Goal: Task Accomplishment & Management: Complete application form

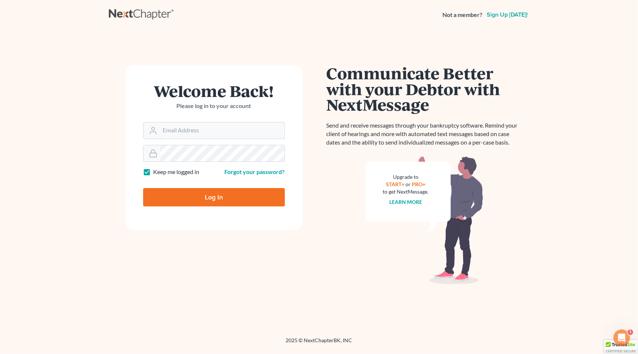
type input "[EMAIL_ADDRESS][DOMAIN_NAME]"
click at [214, 197] on input "Log In" at bounding box center [214, 197] width 142 height 18
type input "Thinking..."
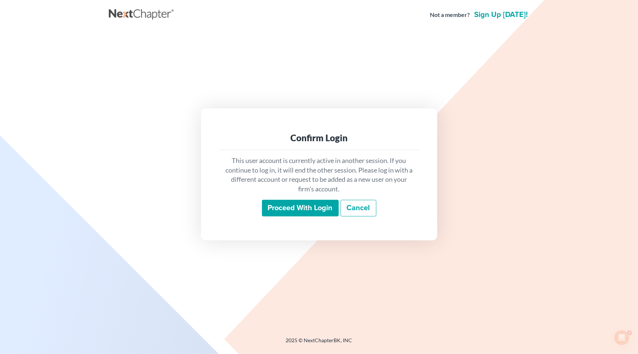
click at [297, 201] on input "Proceed with login" at bounding box center [300, 208] width 77 height 17
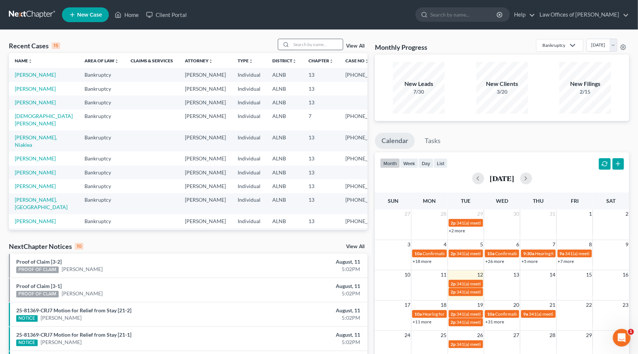
click at [323, 46] on input "search" at bounding box center [317, 44] width 52 height 11
type input "[PERSON_NAME]"
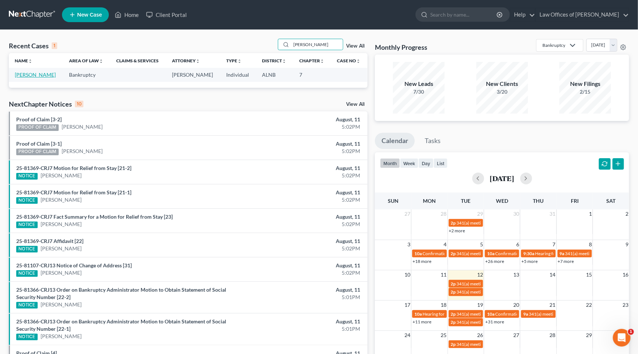
click at [35, 72] on link "[PERSON_NAME]" at bounding box center [35, 75] width 41 height 6
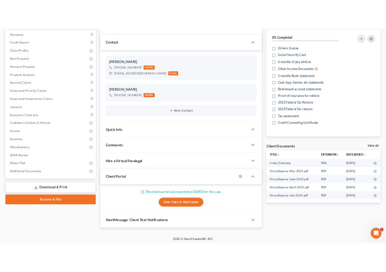
scroll to position [87, 0]
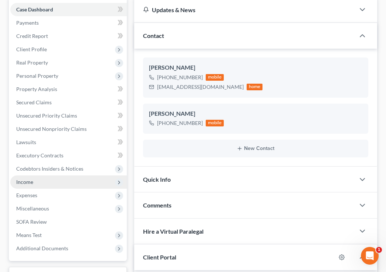
click at [51, 176] on span "Income" at bounding box center [68, 182] width 117 height 13
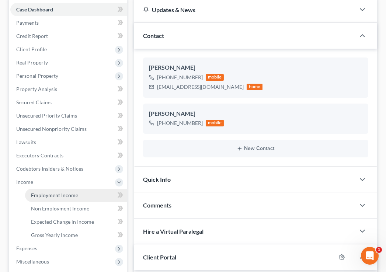
click at [50, 192] on span "Employment Income" at bounding box center [54, 195] width 47 height 6
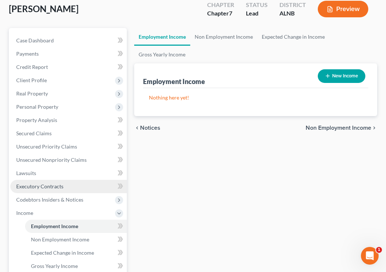
scroll to position [66, 0]
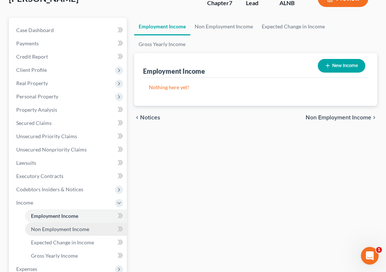
click at [59, 226] on span "Non Employment Income" at bounding box center [60, 229] width 58 height 6
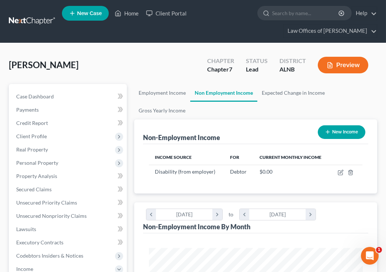
scroll to position [107, 228]
click at [339, 172] on icon "button" at bounding box center [341, 173] width 6 height 6
select select "1"
select select "0"
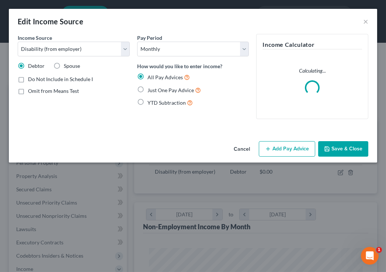
click at [154, 91] on span "Just One Pay Advice" at bounding box center [171, 90] width 47 height 6
click at [154, 91] on input "Just One Pay Advice" at bounding box center [153, 88] width 5 height 5
radio input "true"
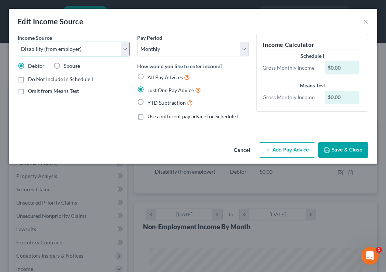
select select "4"
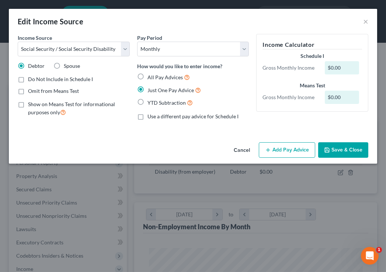
click at [274, 149] on button "Add Pay Advice" at bounding box center [287, 150] width 56 height 16
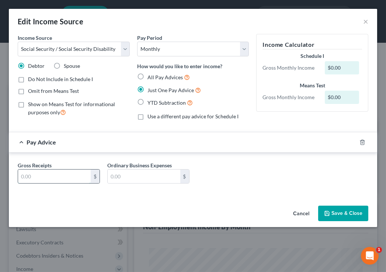
click at [45, 172] on input "text" at bounding box center [54, 177] width 73 height 14
type input "967"
click at [338, 209] on button "Save & Close" at bounding box center [344, 214] width 50 height 16
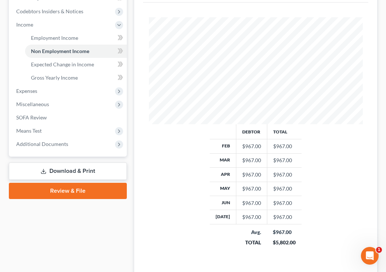
scroll to position [252, 0]
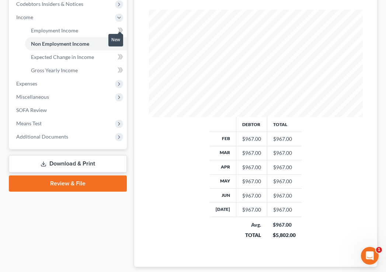
click at [119, 28] on icon at bounding box center [119, 30] width 3 height 5
click at [121, 39] on icon at bounding box center [121, 43] width 6 height 9
click at [120, 54] on icon at bounding box center [119, 56] width 3 height 5
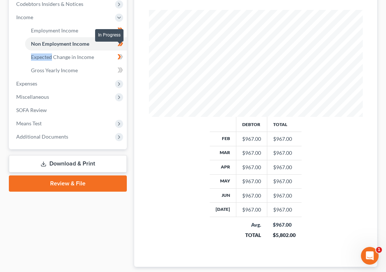
click at [120, 54] on icon at bounding box center [119, 56] width 3 height 5
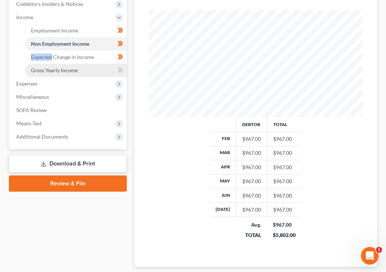
click at [108, 64] on link "Gross Yearly Income" at bounding box center [76, 70] width 102 height 13
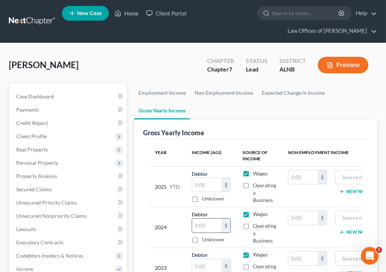
click at [211, 219] on input "text" at bounding box center [207, 226] width 30 height 14
type input "11,316"
click at [208, 224] on input "11,316" at bounding box center [207, 226] width 30 height 14
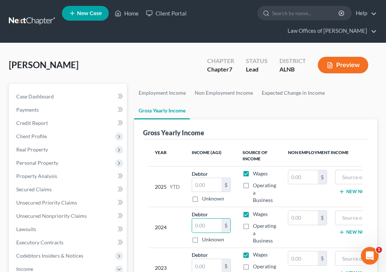
click at [253, 212] on label "Wages" at bounding box center [260, 214] width 15 height 7
click at [256, 212] on input "Wages" at bounding box center [258, 213] width 5 height 5
checkbox input "false"
click at [253, 171] on label "Wages" at bounding box center [260, 173] width 15 height 7
click at [256, 171] on input "Wages" at bounding box center [258, 172] width 5 height 5
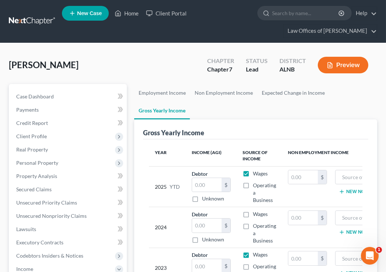
checkbox input "false"
click at [253, 251] on label "Wages" at bounding box center [260, 254] width 15 height 7
click at [256, 251] on input "Wages" at bounding box center [258, 253] width 5 height 5
checkbox input "false"
click at [303, 218] on input "text" at bounding box center [304, 218] width 30 height 14
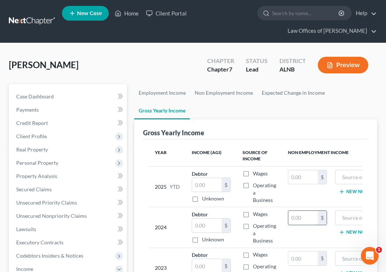
paste input "11,316"
type input "11,316"
click at [351, 215] on input "text" at bounding box center [373, 218] width 67 height 14
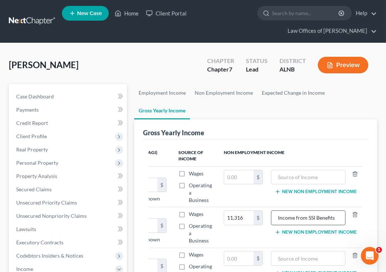
click at [316, 215] on input "Income from SSI Benefits" at bounding box center [308, 218] width 67 height 14
type input "Income from SSI Benefits"
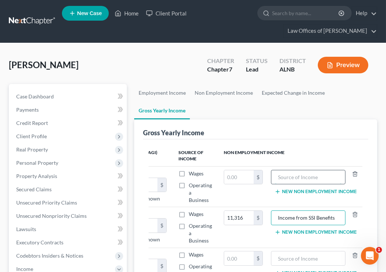
click at [316, 180] on input "text" at bounding box center [308, 178] width 67 height 14
paste input "Income from SSI Benefits"
type input "Income from SSI Benefits"
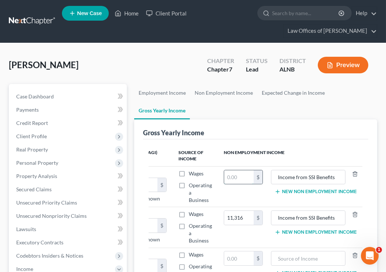
click at [244, 179] on input "text" at bounding box center [239, 178] width 30 height 14
type input "7,736"
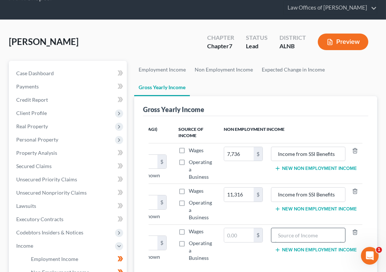
click at [279, 232] on input "text" at bounding box center [308, 235] width 67 height 14
paste input "Income from SSI Benefits"
type input "Income from SSI Benefits"
click at [241, 233] on input "text" at bounding box center [239, 235] width 30 height 14
type input "11,000"
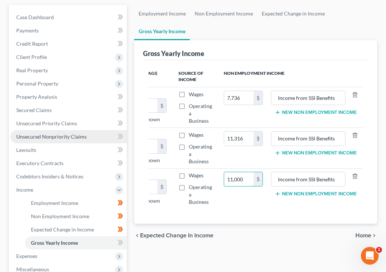
scroll to position [113, 0]
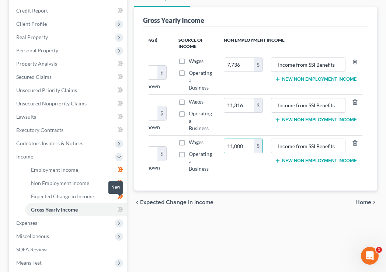
click at [120, 207] on icon at bounding box center [119, 209] width 3 height 5
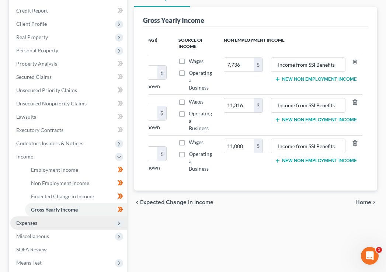
click at [89, 217] on span "Expenses" at bounding box center [68, 223] width 117 height 13
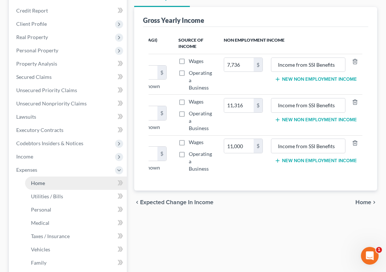
click at [85, 177] on link "Home" at bounding box center [76, 183] width 102 height 13
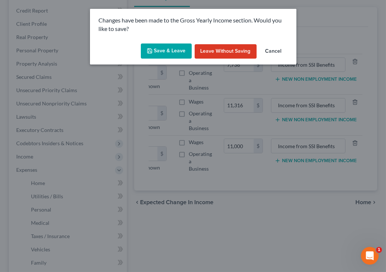
click at [167, 50] on button "Save & Leave" at bounding box center [166, 52] width 51 height 16
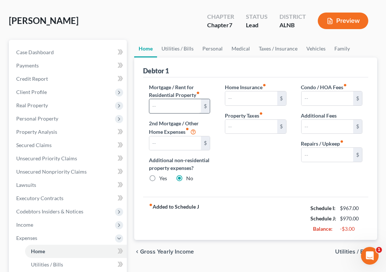
scroll to position [46, 0]
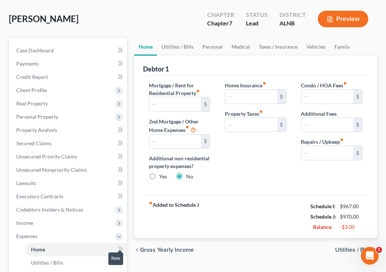
click at [121, 245] on icon at bounding box center [121, 249] width 6 height 9
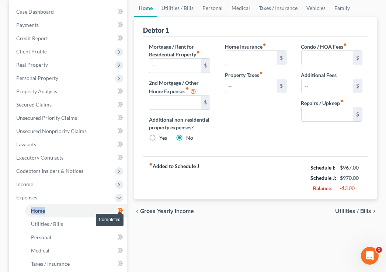
scroll to position [86, 0]
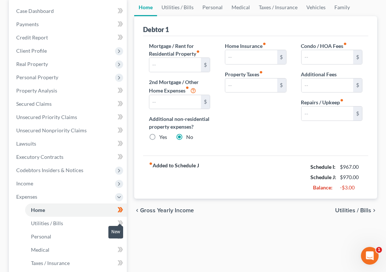
click at [119, 219] on icon at bounding box center [121, 223] width 6 height 9
click at [120, 232] on icon at bounding box center [121, 236] width 6 height 9
click at [120, 245] on icon at bounding box center [121, 249] width 6 height 9
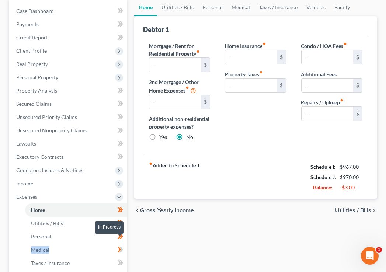
click at [120, 245] on icon at bounding box center [121, 249] width 6 height 9
click at [120, 261] on icon at bounding box center [119, 263] width 3 height 5
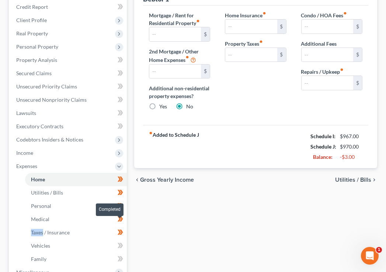
scroll to position [120, 0]
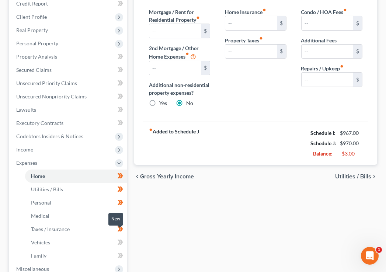
click at [119, 240] on icon at bounding box center [119, 242] width 3 height 5
click at [119, 253] on icon at bounding box center [119, 255] width 3 height 5
click at [356, 174] on span "Utilities / Bills" at bounding box center [354, 177] width 36 height 6
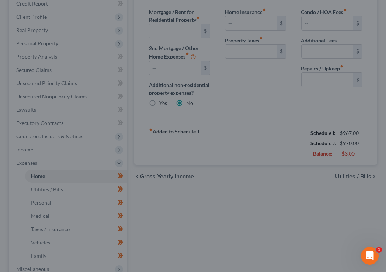
click at [363, 172] on div at bounding box center [193, 136] width 386 height 272
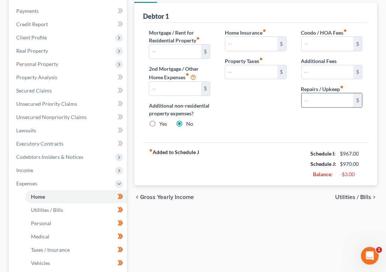
scroll to position [151, 0]
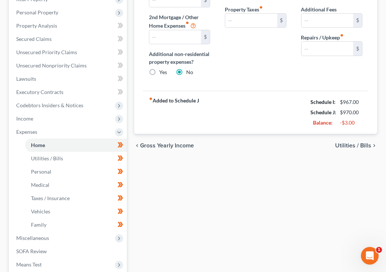
click at [350, 143] on span "Utilities / Bills" at bounding box center [354, 146] width 36 height 6
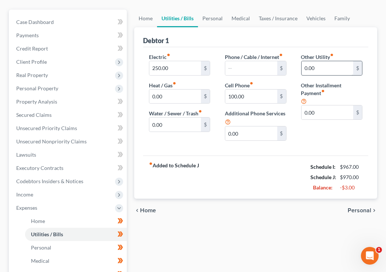
scroll to position [134, 0]
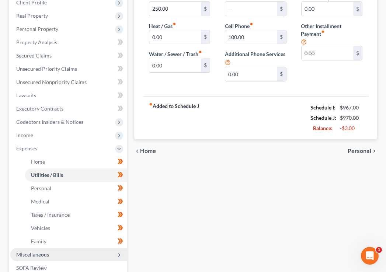
click at [67, 248] on span "Miscellaneous" at bounding box center [68, 254] width 117 height 13
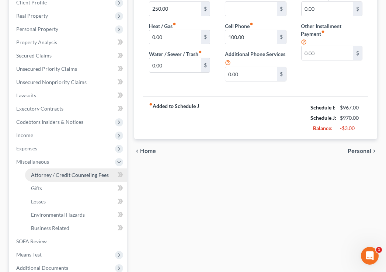
click at [75, 172] on span "Attorney / Credit Counseling Fees" at bounding box center [70, 175] width 78 height 6
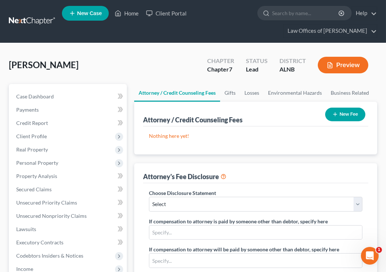
click at [351, 111] on button "New Fee" at bounding box center [346, 115] width 40 height 14
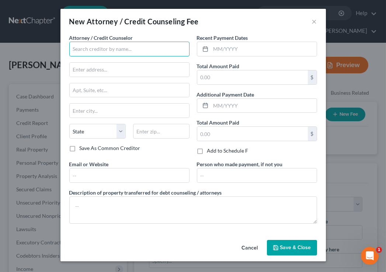
click at [150, 53] on input "text" at bounding box center [129, 49] width 120 height 15
type input "'"
click at [75, 47] on input "Jioseph G. Pleva" at bounding box center [129, 49] width 120 height 15
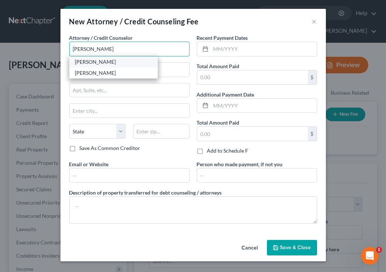
type input "Joseph G. Pleva"
click at [85, 62] on div "Joseph G. Pleva" at bounding box center [113, 61] width 77 height 7
type input "3330 L and N Dr., SW, Suite C"
type input "Huntsville"
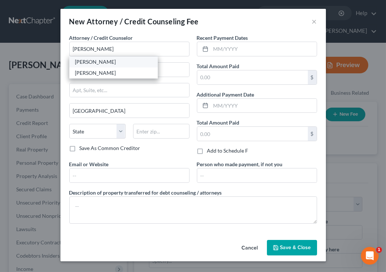
select select "0"
type input "35801"
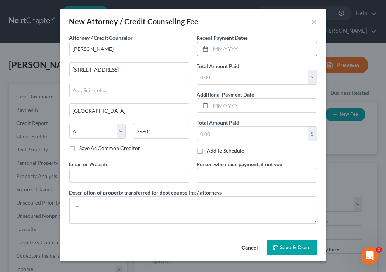
click at [225, 50] on input "text" at bounding box center [264, 49] width 106 height 14
type input "8/5/2025"
click at [226, 75] on input "text" at bounding box center [252, 78] width 111 height 14
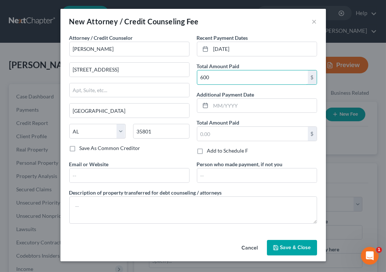
type input "600"
click at [281, 245] on span "Save & Close" at bounding box center [296, 248] width 31 height 6
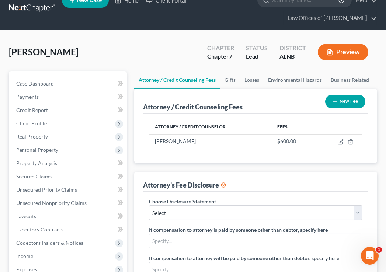
scroll to position [15, 0]
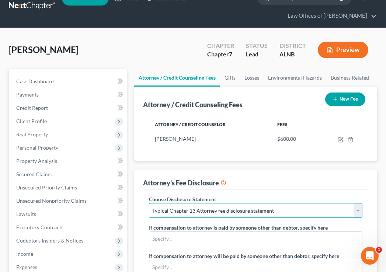
select select "1"
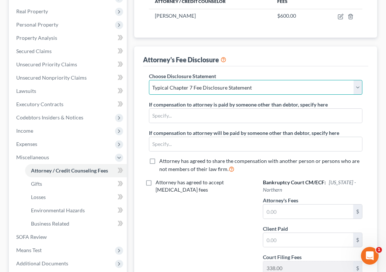
scroll to position [143, 0]
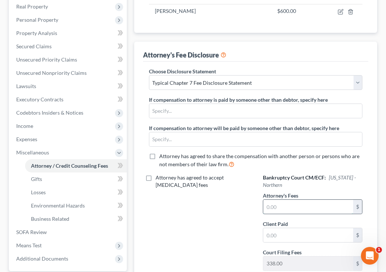
click at [289, 201] on input "text" at bounding box center [309, 207] width 90 height 14
type input "600"
click at [282, 237] on input "text" at bounding box center [309, 235] width 90 height 14
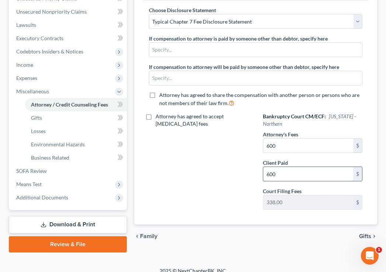
scroll to position [203, 0]
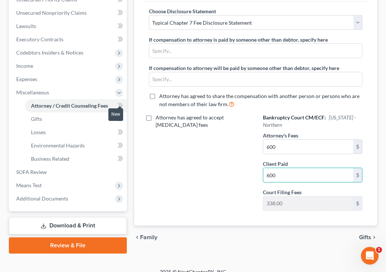
type input "600"
click at [117, 101] on span at bounding box center [120, 106] width 13 height 11
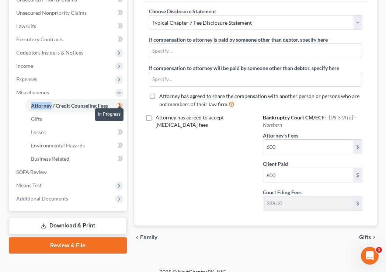
click at [117, 101] on span at bounding box center [120, 106] width 13 height 11
click at [118, 114] on icon at bounding box center [121, 118] width 6 height 9
click at [121, 130] on icon at bounding box center [121, 132] width 3 height 5
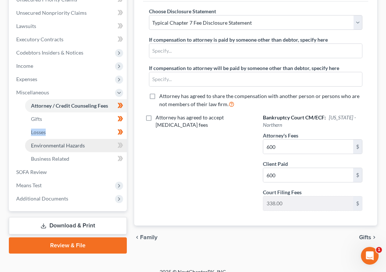
click at [121, 139] on link "Environmental Hazards" at bounding box center [76, 145] width 102 height 13
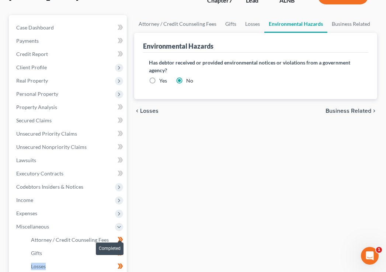
click at [121, 131] on ul "Case Dashboard Payments Invoices Payments Payments Credit Report Client Profile" at bounding box center [68, 180] width 117 height 319
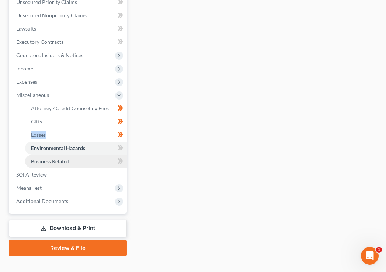
click at [123, 155] on link "Business Related" at bounding box center [76, 161] width 102 height 13
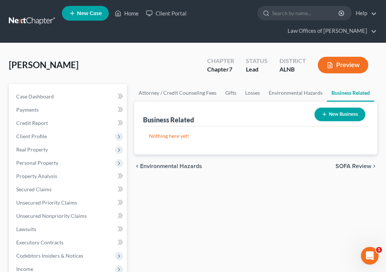
click at [123, 146] on span "Real Property" at bounding box center [68, 149] width 117 height 13
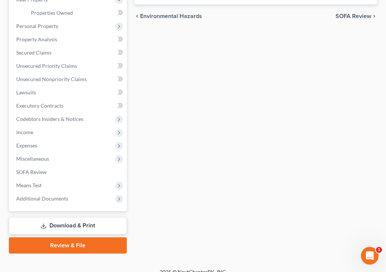
scroll to position [149, 0]
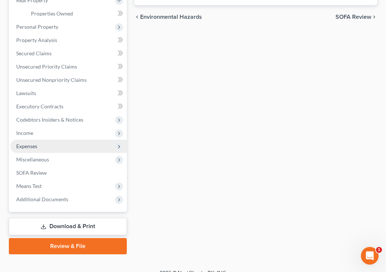
click at [69, 140] on span "Expenses" at bounding box center [68, 146] width 117 height 13
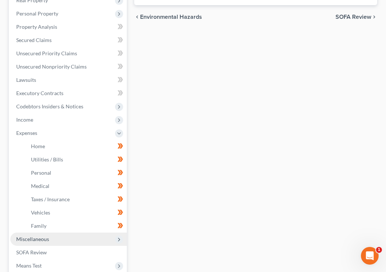
click at [105, 233] on span "Miscellaneous" at bounding box center [68, 239] width 117 height 13
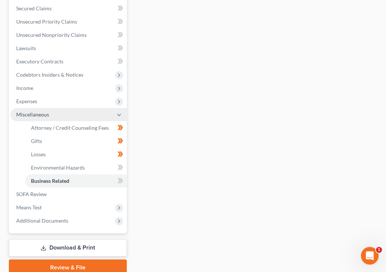
scroll to position [182, 0]
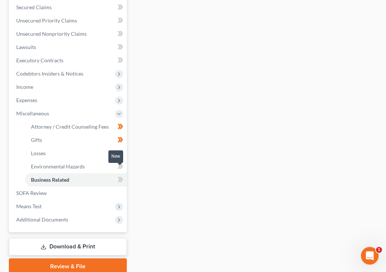
click at [124, 175] on span at bounding box center [120, 180] width 13 height 11
click at [122, 164] on icon at bounding box center [121, 166] width 3 height 5
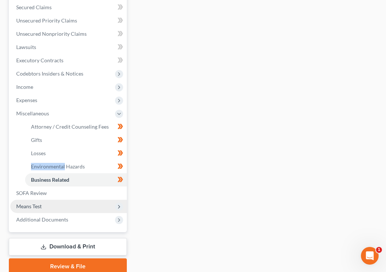
click at [80, 200] on span "Means Test" at bounding box center [68, 206] width 117 height 13
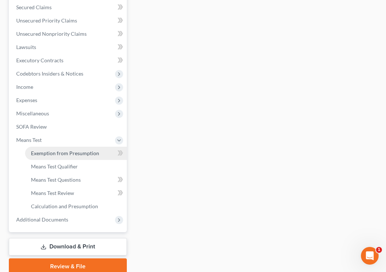
click at [78, 150] on span "Exemption from Presumption" at bounding box center [65, 153] width 68 height 6
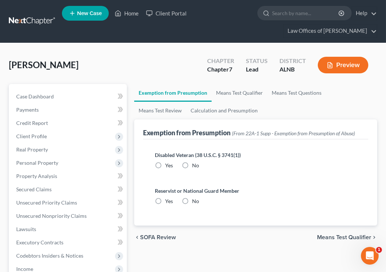
click at [179, 165] on div "Disabled Veteran (38 U.S.C. § 3741(1)) Yes No" at bounding box center [256, 160] width 202 height 18
click at [192, 165] on label "No" at bounding box center [195, 165] width 7 height 7
click at [195, 165] on input "No" at bounding box center [197, 164] width 5 height 5
radio input "true"
click at [192, 202] on label "No" at bounding box center [195, 201] width 7 height 7
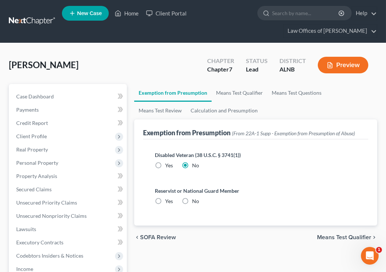
click at [195, 202] on input "No" at bounding box center [197, 200] width 5 height 5
radio input "true"
click at [47, 147] on span "Real Property" at bounding box center [32, 150] width 32 height 6
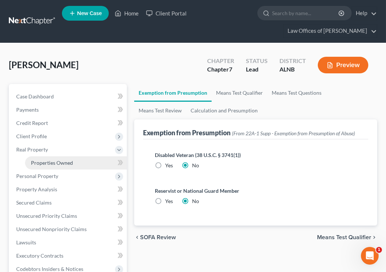
click at [83, 161] on link "Properties Owned" at bounding box center [76, 163] width 102 height 13
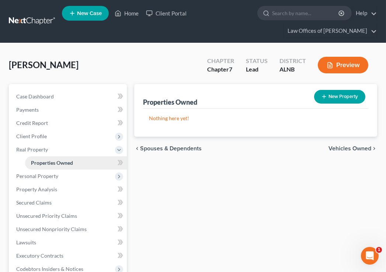
click at [113, 166] on link "Properties Owned" at bounding box center [76, 163] width 102 height 13
click at [124, 165] on span at bounding box center [120, 163] width 13 height 11
click at [86, 173] on span "Personal Property" at bounding box center [68, 176] width 117 height 13
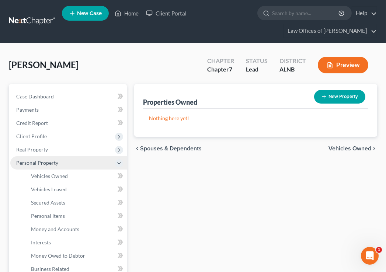
click at [86, 173] on link "Vehicles Owned" at bounding box center [76, 176] width 102 height 13
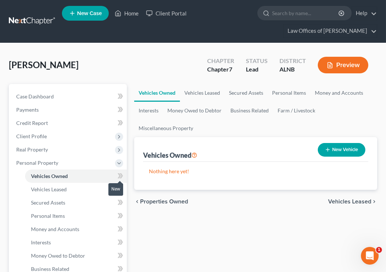
click at [125, 176] on span at bounding box center [120, 177] width 13 height 11
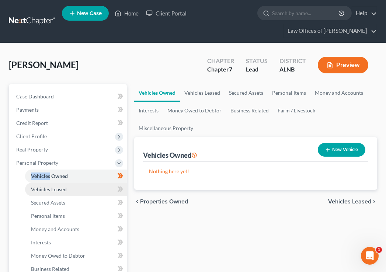
click at [91, 185] on link "Vehicles Leased" at bounding box center [76, 189] width 102 height 13
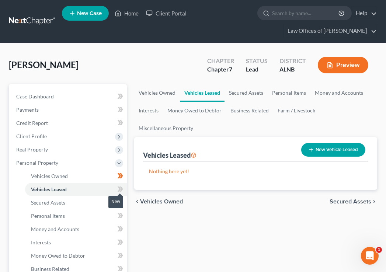
click at [118, 187] on icon at bounding box center [121, 189] width 6 height 9
click at [115, 198] on span at bounding box center [120, 203] width 13 height 11
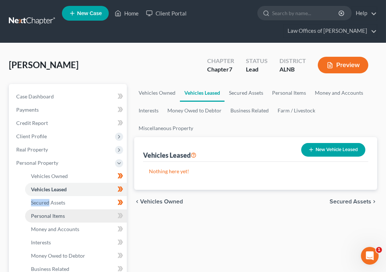
click at [105, 212] on link "Personal Items" at bounding box center [76, 216] width 102 height 13
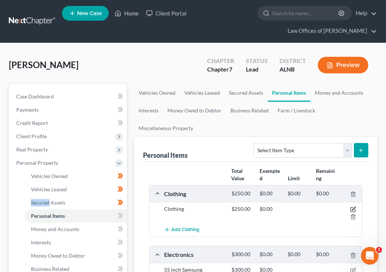
click at [354, 210] on icon "button" at bounding box center [354, 210] width 6 height 6
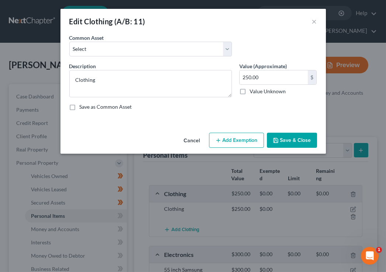
click at [183, 57] on div "Common Asset Select Clothing and personal" at bounding box center [193, 48] width 255 height 28
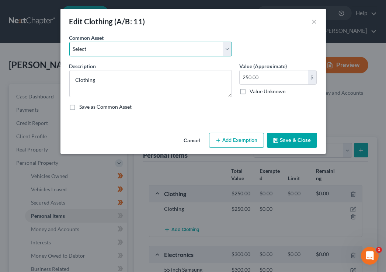
select select "0"
type textarea "Clothing and personal"
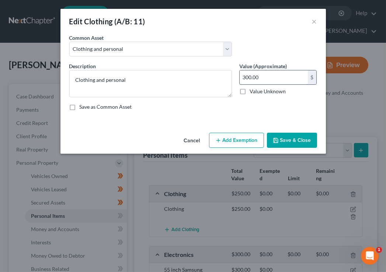
click at [265, 75] on input "300.00" at bounding box center [274, 78] width 68 height 14
type input "250"
click at [242, 149] on div "Cancel Add Exemption Save & Close" at bounding box center [194, 142] width 266 height 24
click at [237, 140] on button "Add Exemption" at bounding box center [236, 141] width 55 height 16
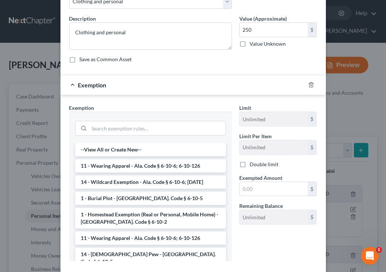
scroll to position [67, 0]
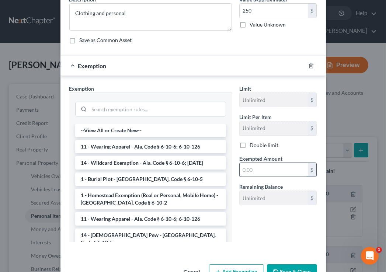
click at [245, 164] on input "text" at bounding box center [274, 170] width 68 height 14
type input "250"
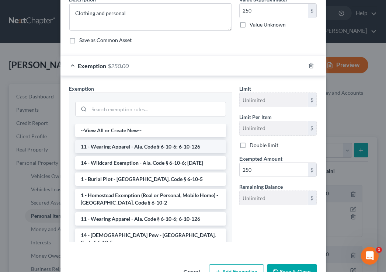
click at [163, 144] on li "11 - Wearing Apparel - Ala. Code § 6-10-6; 6-10-126" at bounding box center [150, 146] width 151 height 13
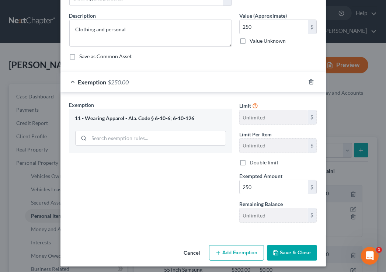
click at [276, 250] on icon "button" at bounding box center [276, 253] width 6 height 6
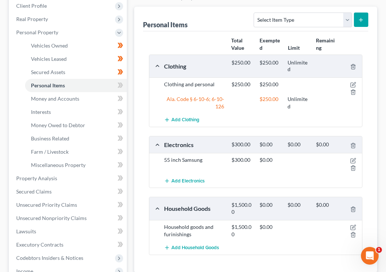
scroll to position [138, 0]
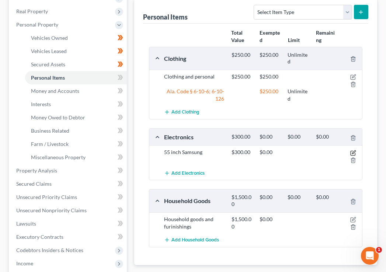
click at [354, 151] on icon "button" at bounding box center [354, 153] width 6 height 6
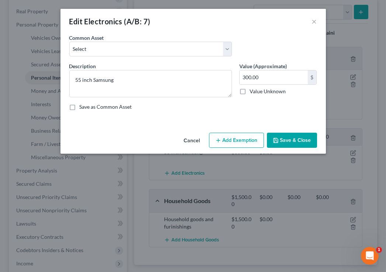
click at [256, 136] on button "Add Exemption" at bounding box center [236, 141] width 55 height 16
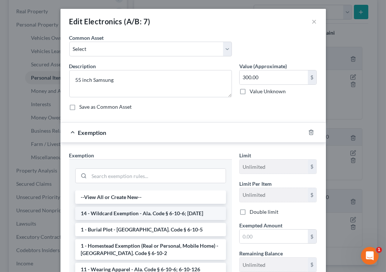
click at [155, 211] on li "14 - Wildcard Exemption - Ala. Code § 6-10-6; 6-10-12" at bounding box center [150, 213] width 151 height 13
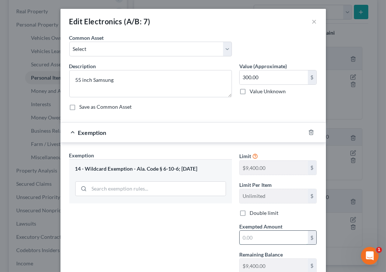
click at [244, 234] on input "text" at bounding box center [274, 238] width 68 height 14
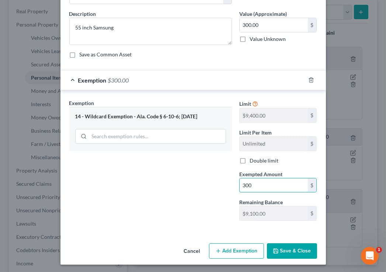
scroll to position [52, 0]
type input "300"
click at [304, 253] on button "Save & Close" at bounding box center [292, 252] width 50 height 16
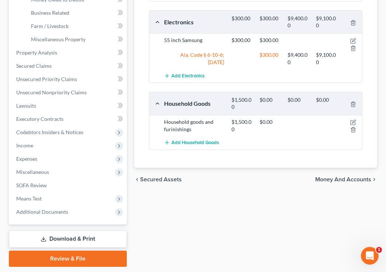
scroll to position [264, 0]
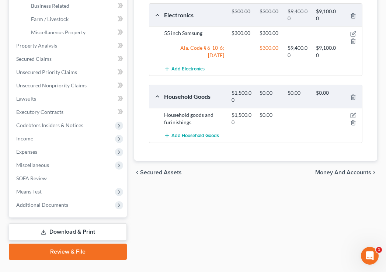
click at [354, 111] on div at bounding box center [352, 118] width 23 height 15
click at [354, 113] on icon "button" at bounding box center [354, 116] width 6 height 6
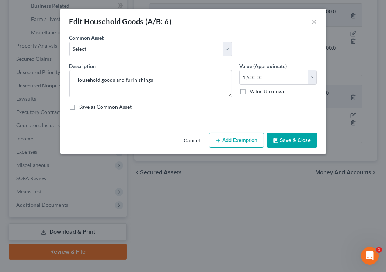
click at [256, 137] on button "Add Exemption" at bounding box center [236, 141] width 55 height 16
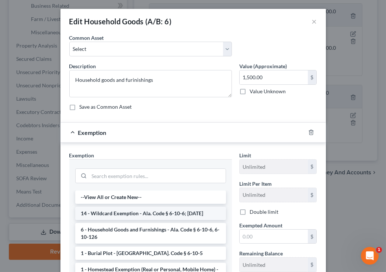
click at [173, 210] on li "14 - Wildcard Exemption - Ala. Code § 6-10-6; 6-10-12" at bounding box center [150, 213] width 151 height 13
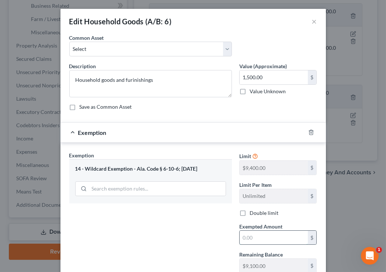
click at [246, 233] on input "text" at bounding box center [274, 238] width 68 height 14
type input "1,500"
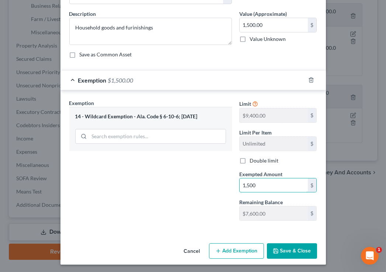
scroll to position [52, 0]
click at [281, 245] on button "Save & Close" at bounding box center [292, 252] width 50 height 16
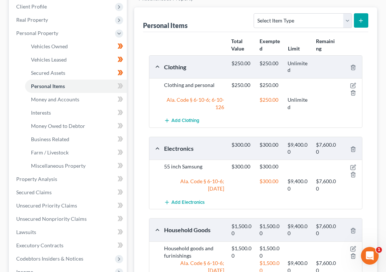
scroll to position [121, 0]
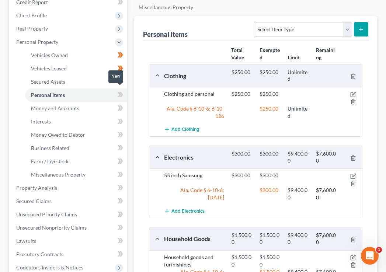
click at [117, 90] on span at bounding box center [120, 95] width 13 height 11
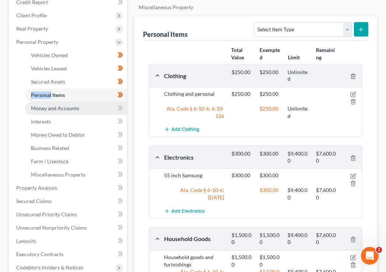
click at [105, 102] on link "Money and Accounts" at bounding box center [76, 108] width 102 height 13
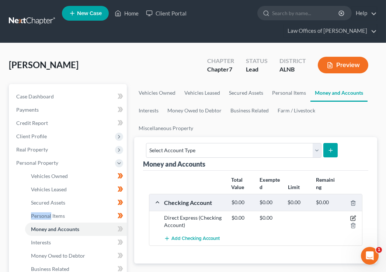
click at [354, 217] on icon "button" at bounding box center [354, 217] width 3 height 3
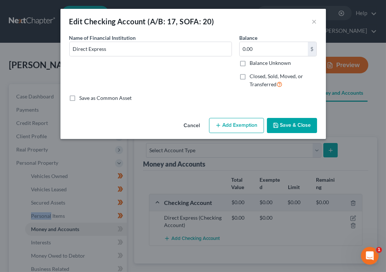
click at [293, 124] on button "Save & Close" at bounding box center [292, 126] width 50 height 16
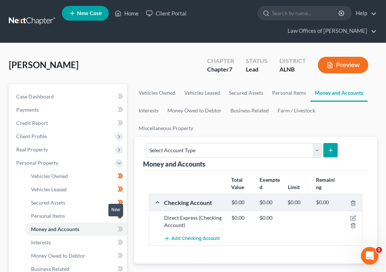
click at [121, 225] on icon at bounding box center [121, 229] width 6 height 9
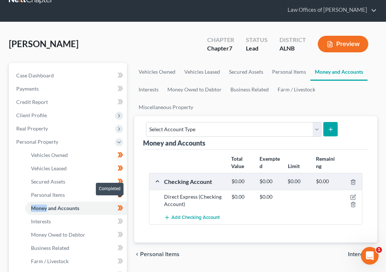
scroll to position [21, 0]
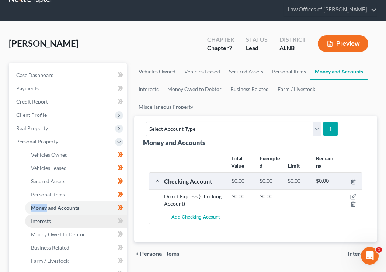
click at [104, 218] on link "Interests" at bounding box center [76, 221] width 102 height 13
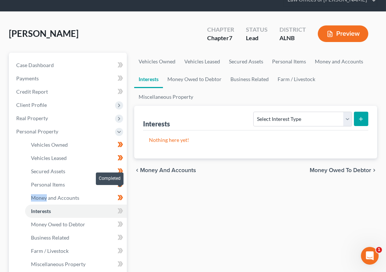
scroll to position [34, 0]
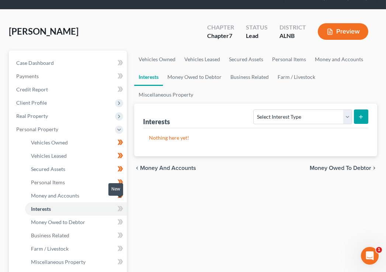
click at [121, 206] on icon at bounding box center [121, 208] width 6 height 9
click at [121, 218] on icon at bounding box center [121, 222] width 6 height 9
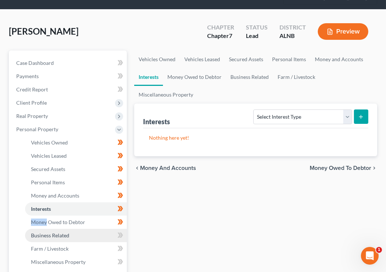
click at [90, 232] on link "Business Related" at bounding box center [76, 235] width 102 height 13
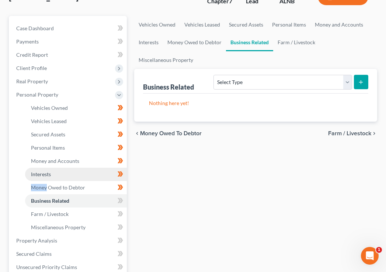
scroll to position [70, 0]
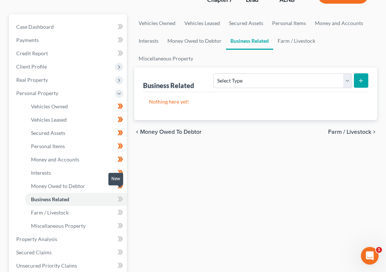
click at [119, 197] on icon at bounding box center [119, 199] width 3 height 5
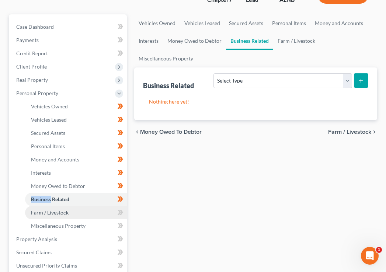
click at [109, 206] on link "Farm / Livestock" at bounding box center [76, 212] width 102 height 13
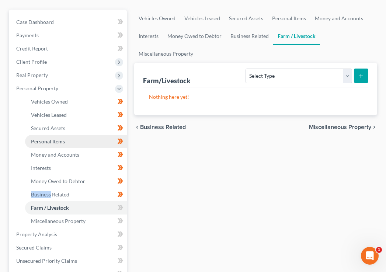
scroll to position [75, 0]
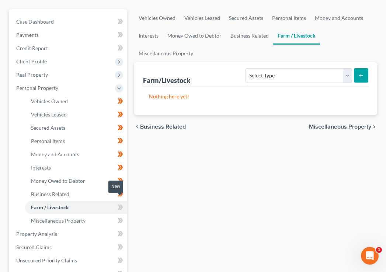
click at [120, 204] on icon at bounding box center [121, 207] width 6 height 9
click at [120, 218] on icon at bounding box center [119, 220] width 3 height 5
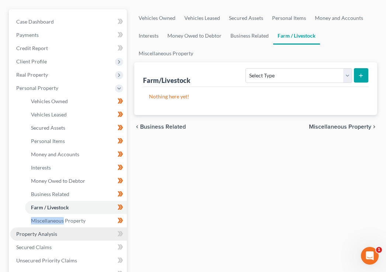
click at [101, 228] on link "Property Analysis" at bounding box center [68, 234] width 117 height 13
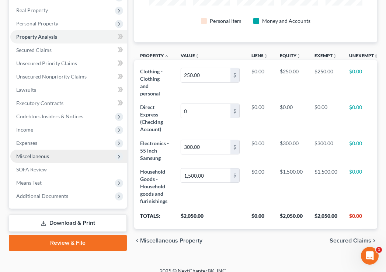
scroll to position [139, 0]
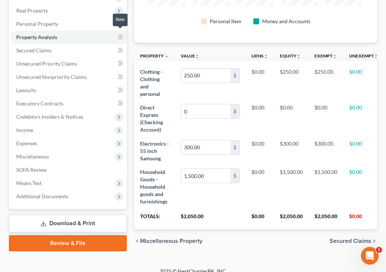
click at [118, 35] on icon at bounding box center [119, 36] width 3 height 5
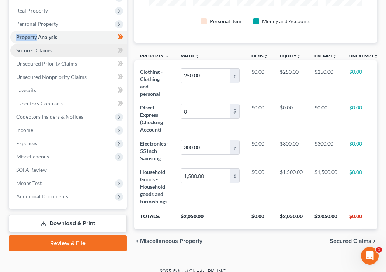
click at [106, 44] on link "Secured Claims" at bounding box center [68, 50] width 117 height 13
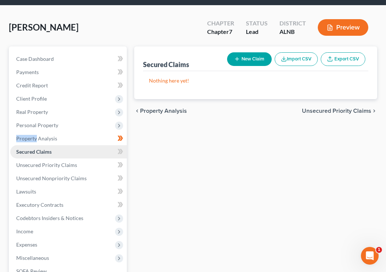
scroll to position [0, 0]
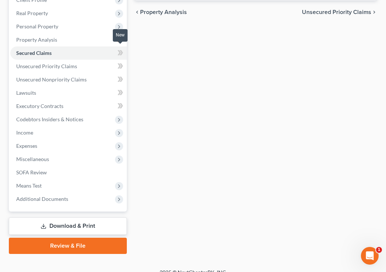
click at [120, 52] on icon at bounding box center [121, 52] width 6 height 9
click at [121, 62] on icon at bounding box center [121, 66] width 6 height 9
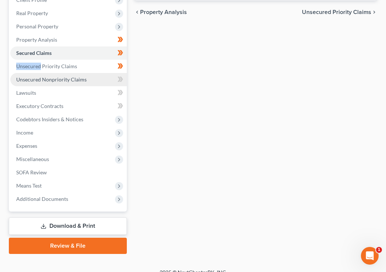
click at [95, 78] on link "Unsecured Nonpriority Claims" at bounding box center [68, 79] width 117 height 13
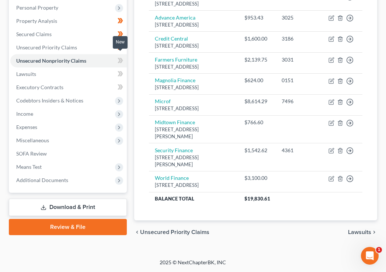
click at [118, 56] on icon at bounding box center [121, 60] width 6 height 9
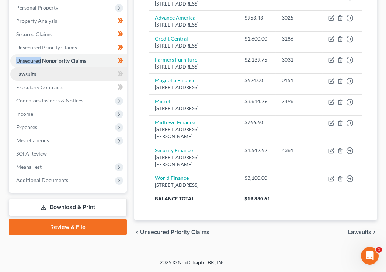
click at [99, 68] on link "Lawsuits" at bounding box center [68, 74] width 117 height 13
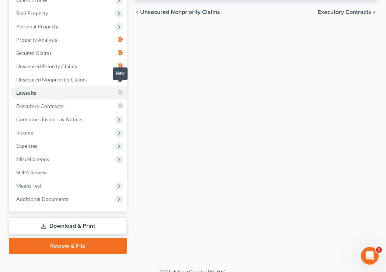
click at [117, 88] on span at bounding box center [120, 93] width 13 height 11
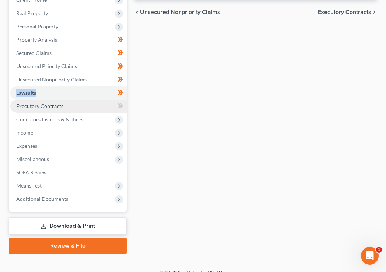
click at [95, 103] on link "Executory Contracts" at bounding box center [68, 106] width 117 height 13
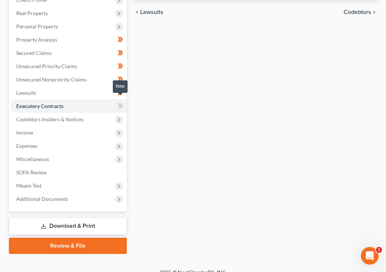
click at [121, 102] on icon at bounding box center [121, 106] width 6 height 9
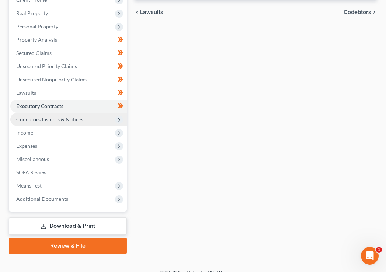
click at [98, 113] on span "Codebtors Insiders & Notices" at bounding box center [68, 119] width 117 height 13
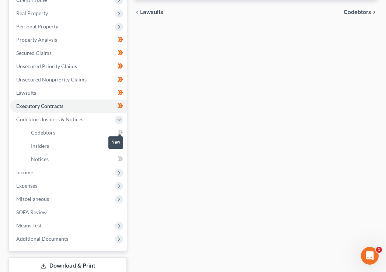
click at [121, 130] on icon at bounding box center [121, 132] width 3 height 5
click at [122, 141] on body "Home New Case Client Portal Law Offices of Joseph G. Pleva plevalaw@gmail.com M…" at bounding box center [193, 92] width 386 height 459
click at [119, 140] on body "Home New Case Client Portal Law Offices of Joseph G. Pleva plevalaw@gmail.com M…" at bounding box center [193, 92] width 386 height 459
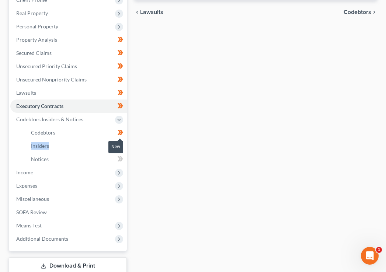
click at [118, 141] on icon at bounding box center [121, 145] width 6 height 9
click at [118, 155] on icon at bounding box center [121, 159] width 6 height 9
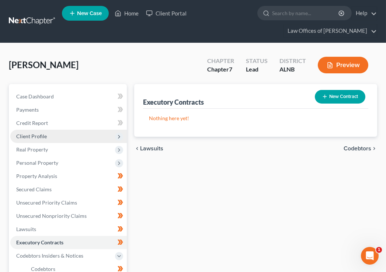
click at [72, 134] on span "Client Profile" at bounding box center [68, 136] width 117 height 13
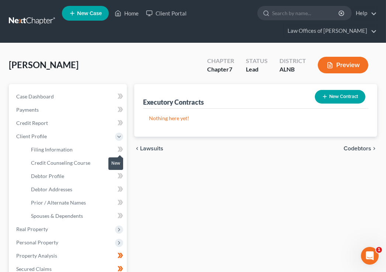
click at [120, 147] on icon at bounding box center [119, 149] width 3 height 5
click at [108, 161] on link "Credit Counseling Course" at bounding box center [76, 163] width 102 height 13
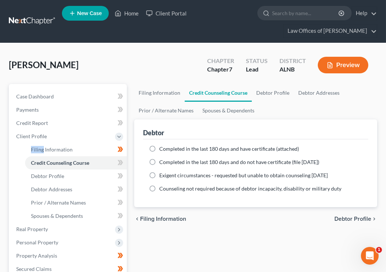
click at [212, 146] on span "Completed in the last 180 days and have certificate (attached)" at bounding box center [229, 149] width 140 height 6
click at [167, 145] on input "Completed in the last 180 days and have certificate (attached)" at bounding box center [164, 147] width 5 height 5
radio input "true"
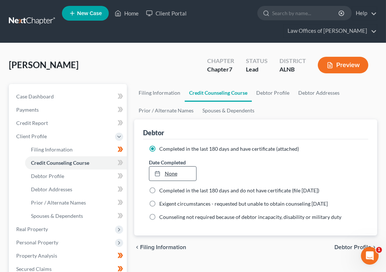
click at [182, 171] on link "None" at bounding box center [172, 174] width 47 height 14
click at [118, 159] on icon at bounding box center [121, 162] width 6 height 9
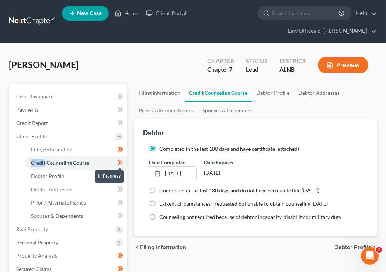
click at [118, 159] on icon at bounding box center [121, 162] width 6 height 9
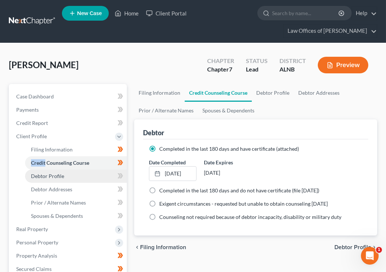
click at [104, 173] on link "Debtor Profile" at bounding box center [76, 176] width 102 height 13
select select "2"
select select "0"
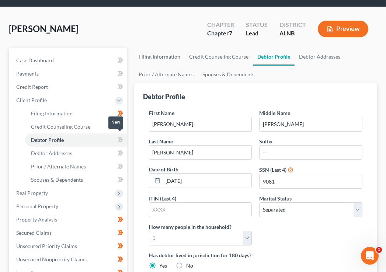
click at [120, 137] on icon at bounding box center [119, 139] width 3 height 5
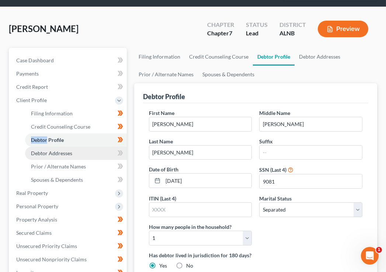
click at [99, 151] on link "Debtor Addresses" at bounding box center [76, 153] width 102 height 13
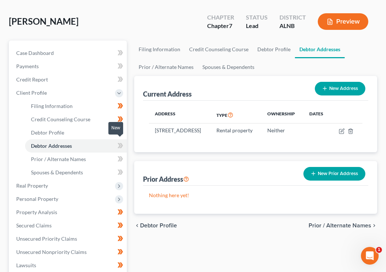
click at [121, 143] on icon at bounding box center [121, 145] width 3 height 5
click at [120, 155] on icon at bounding box center [121, 159] width 6 height 9
click at [119, 168] on icon at bounding box center [121, 172] width 6 height 9
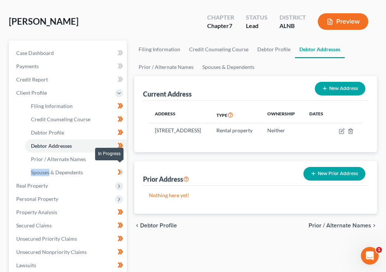
click at [119, 168] on icon at bounding box center [121, 172] width 6 height 9
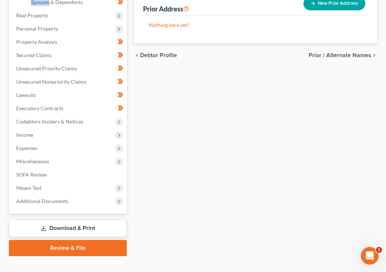
click at [78, 220] on link "Download & Print" at bounding box center [68, 228] width 118 height 17
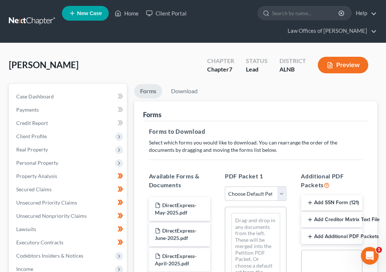
select select "0"
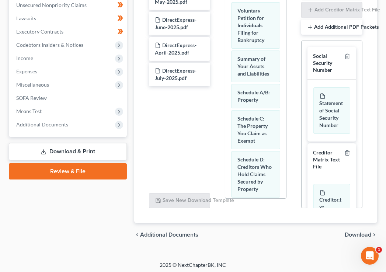
click at [357, 227] on div "chevron_left Additional Documents Download chevron_right" at bounding box center [255, 235] width 243 height 24
click at [354, 232] on span "Download" at bounding box center [358, 235] width 27 height 6
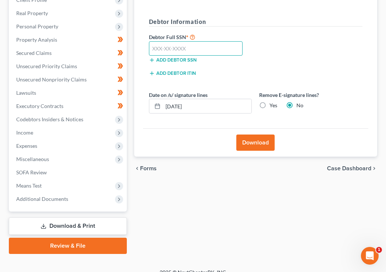
click at [168, 42] on input "text" at bounding box center [196, 48] width 94 height 15
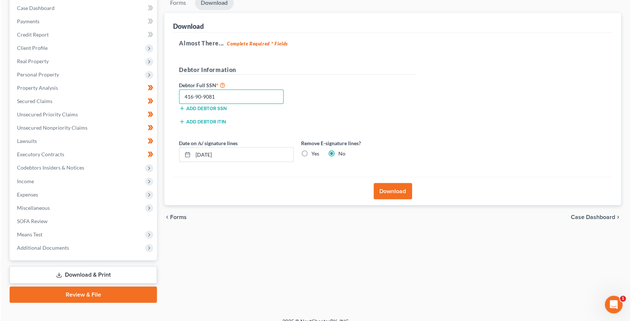
scroll to position [75, 0]
click at [386, 183] on button "Download" at bounding box center [393, 191] width 38 height 16
type input "416-90-9081"
